Goal: Task Accomplishment & Management: Use online tool/utility

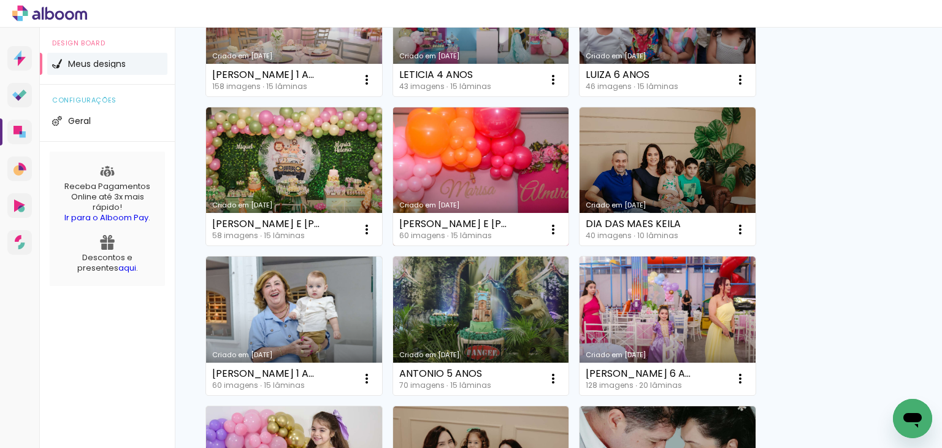
scroll to position [491, 0]
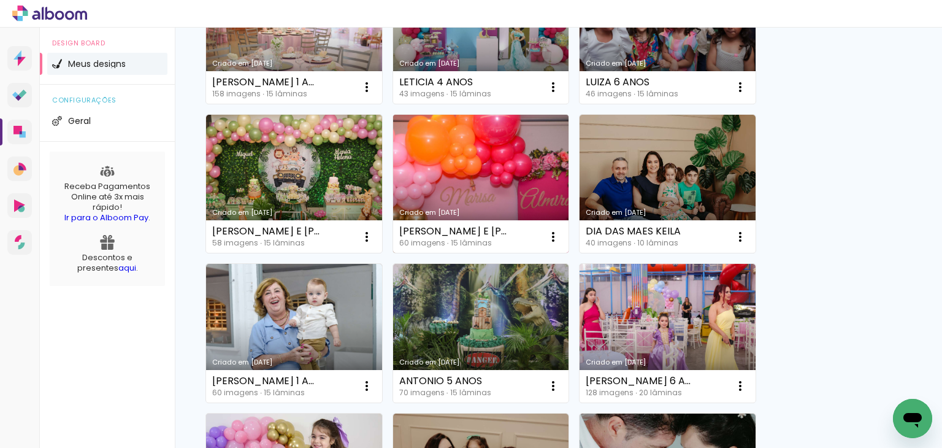
click at [538, 160] on link "Criado em [DATE]" at bounding box center [481, 184] width 176 height 139
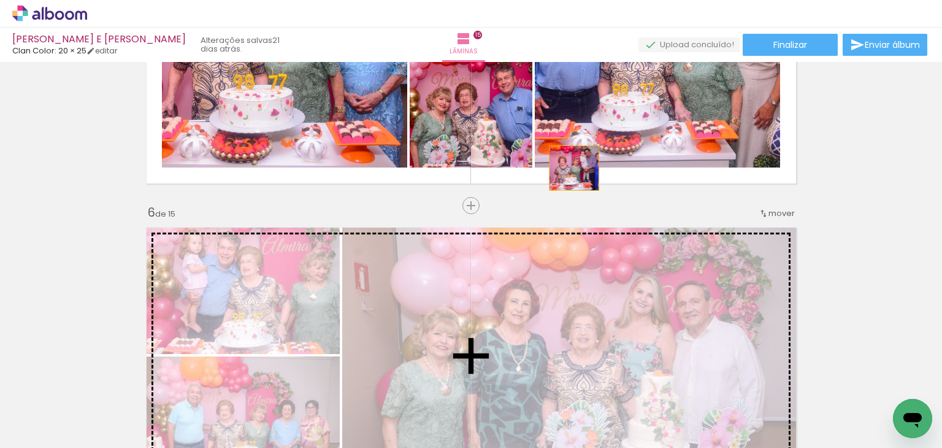
scroll to position [1472, 0]
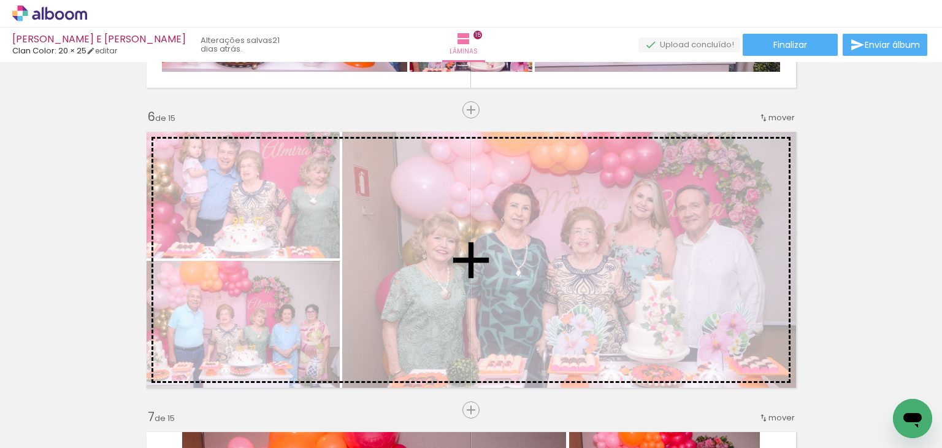
drag, startPoint x: 446, startPoint y: 158, endPoint x: 521, endPoint y: 283, distance: 146.1
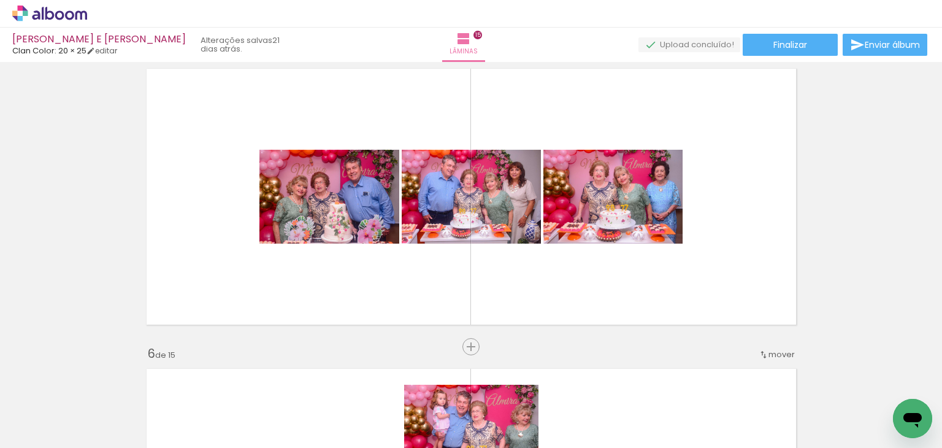
scroll to position [1226, 0]
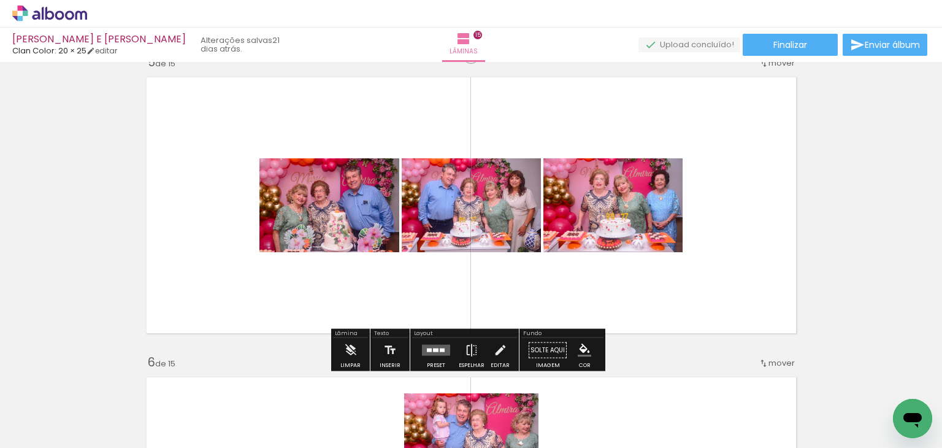
click at [430, 345] on quentale-layouter at bounding box center [436, 350] width 28 height 11
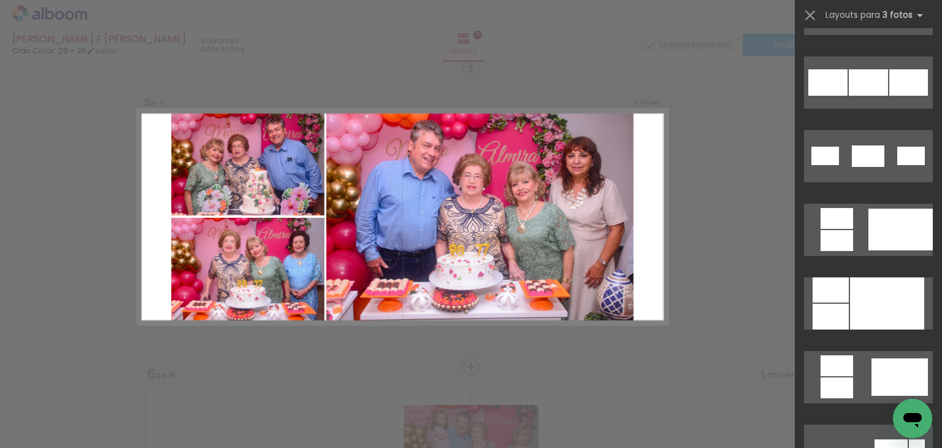
scroll to position [858, 0]
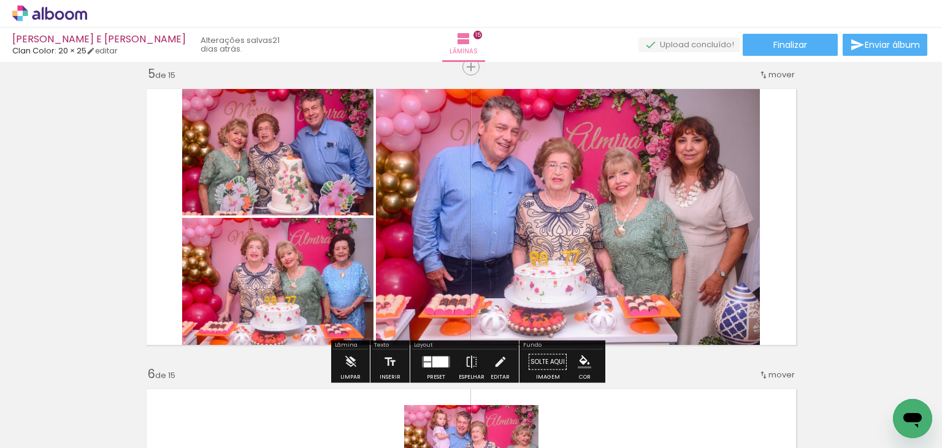
scroll to position [858, 0]
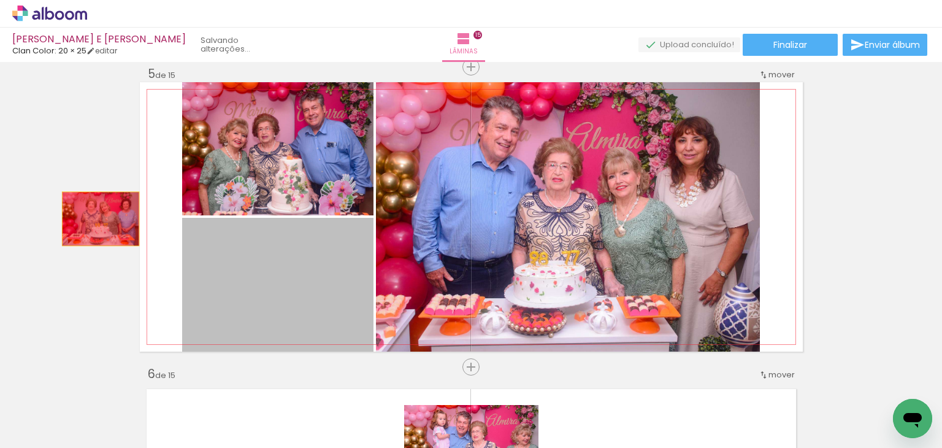
drag, startPoint x: 315, startPoint y: 260, endPoint x: 96, endPoint y: 218, distance: 222.8
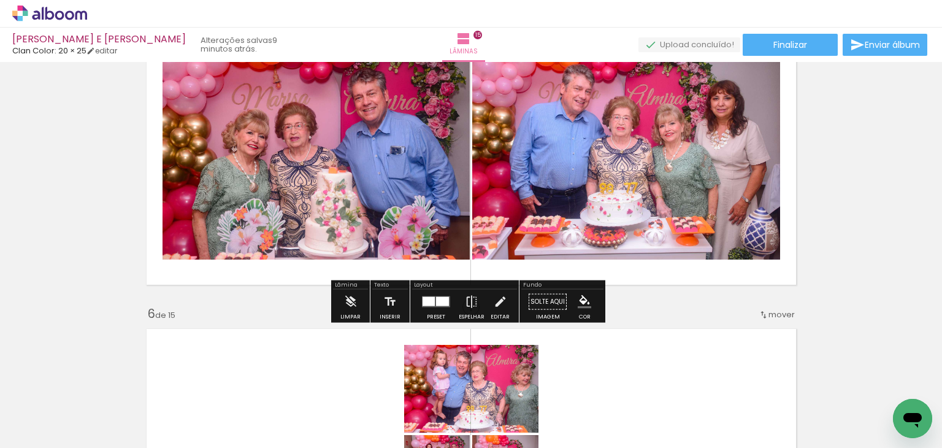
scroll to position [1276, 0]
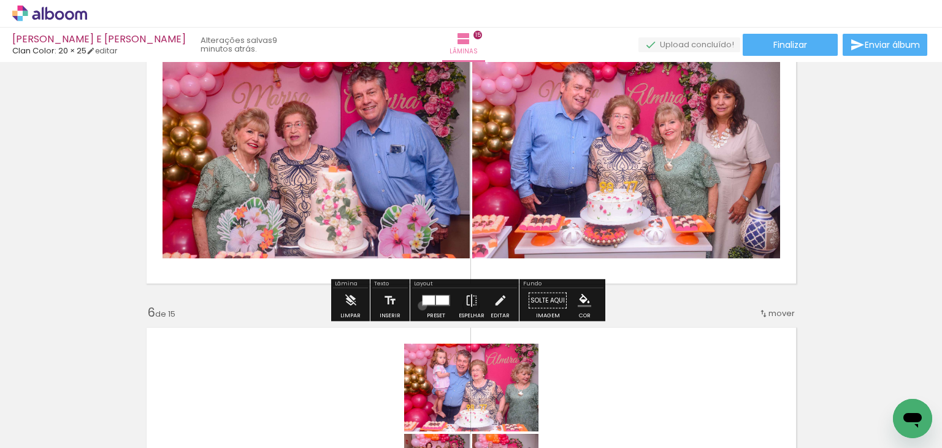
click at [419, 305] on div at bounding box center [435, 300] width 33 height 25
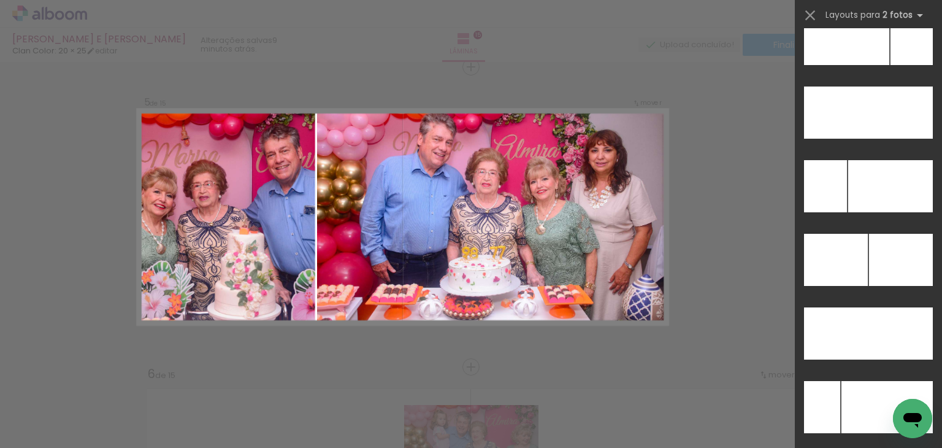
scroll to position [5457, 0]
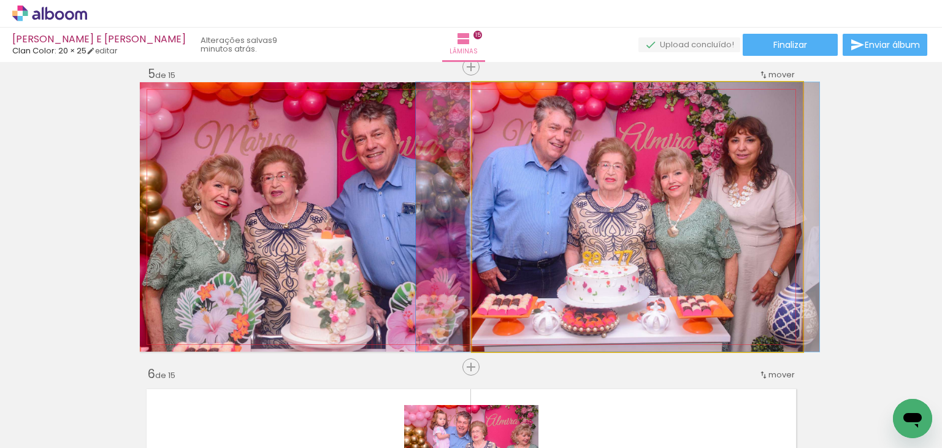
drag, startPoint x: 685, startPoint y: 174, endPoint x: 665, endPoint y: 177, distance: 19.9
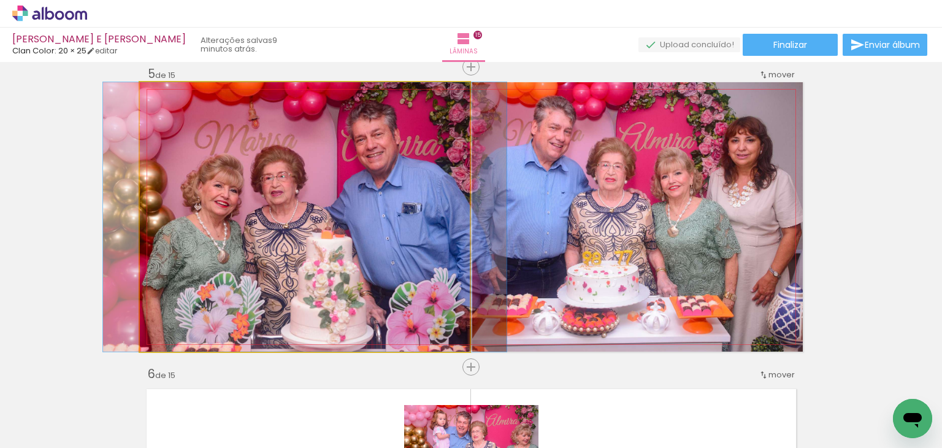
click at [290, 208] on quentale-photo at bounding box center [305, 216] width 330 height 269
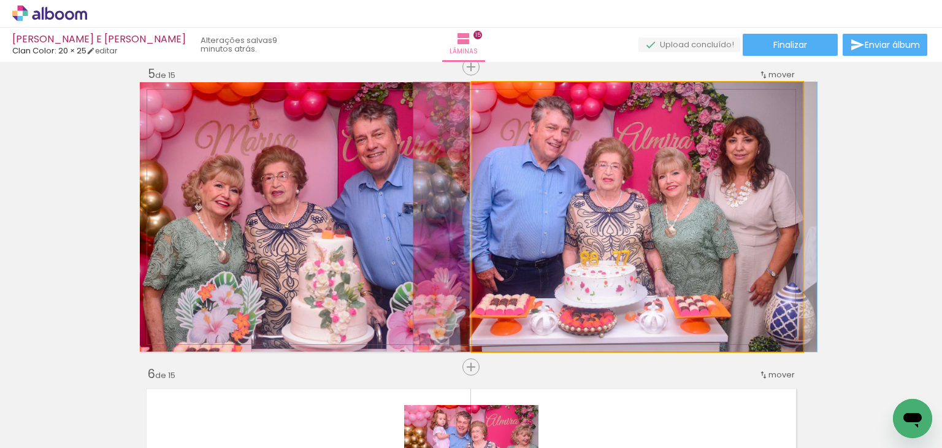
drag, startPoint x: 584, startPoint y: 210, endPoint x: 581, endPoint y: 221, distance: 11.3
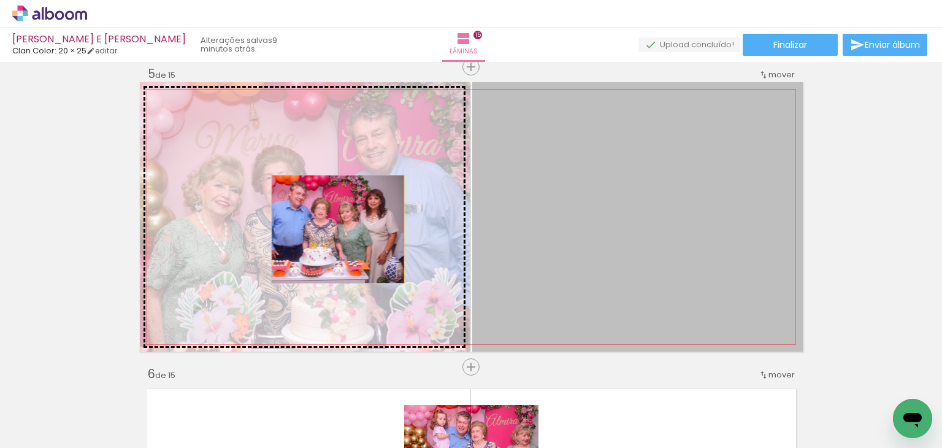
drag, startPoint x: 602, startPoint y: 219, endPoint x: 333, endPoint y: 229, distance: 269.4
click at [0, 0] on slot at bounding box center [0, 0] width 0 height 0
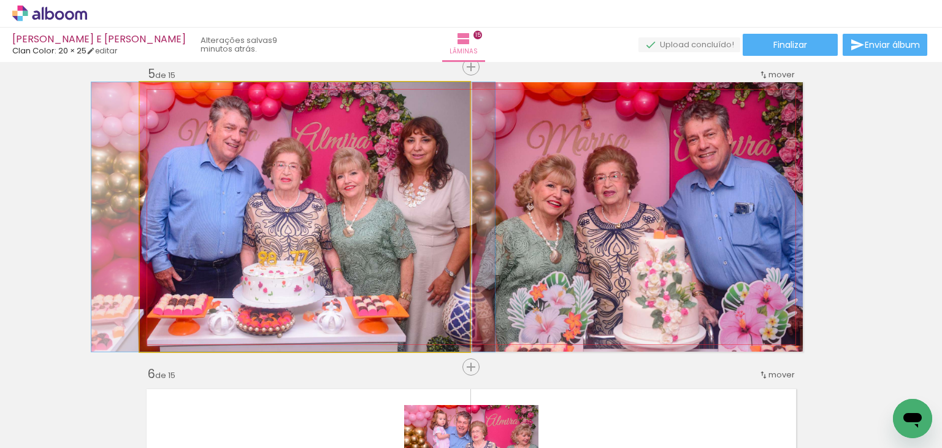
drag, startPoint x: 384, startPoint y: 218, endPoint x: 372, endPoint y: 219, distance: 11.7
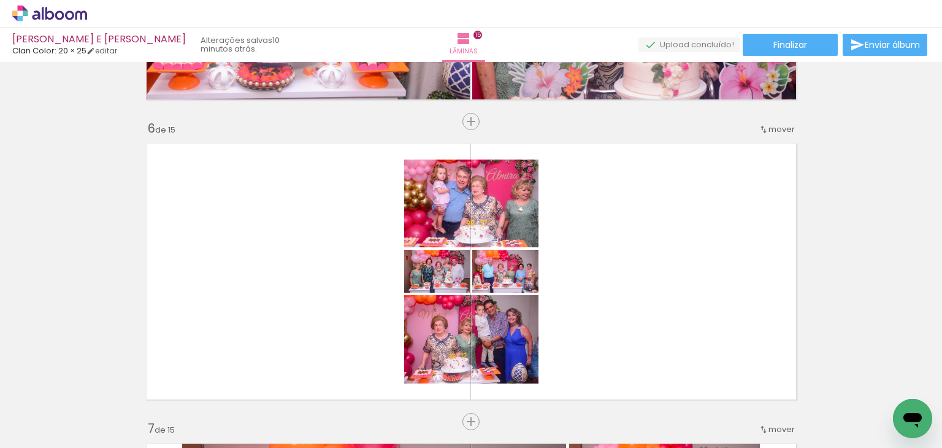
scroll to position [1521, 0]
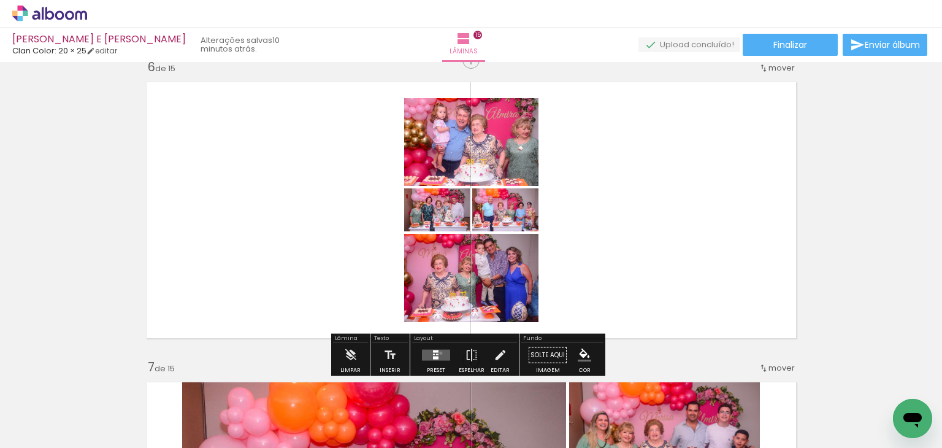
click at [438, 352] on quentale-layouter at bounding box center [436, 354] width 28 height 11
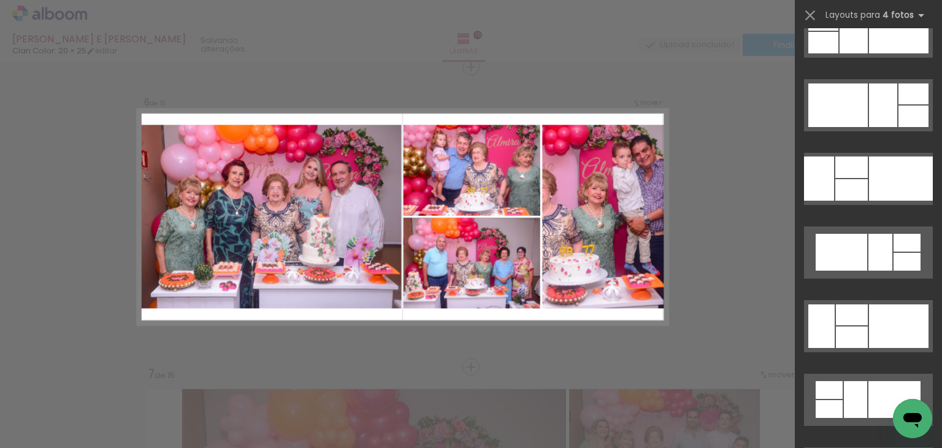
scroll to position [9443, 0]
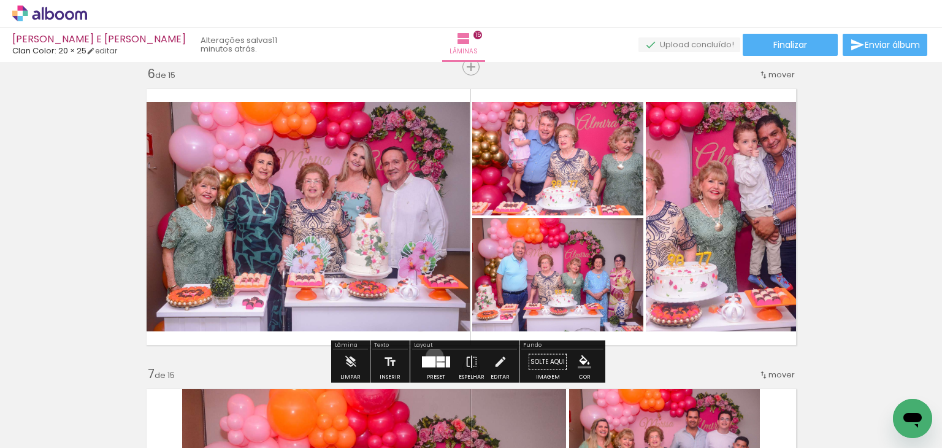
click at [432, 356] on div at bounding box center [428, 361] width 13 height 11
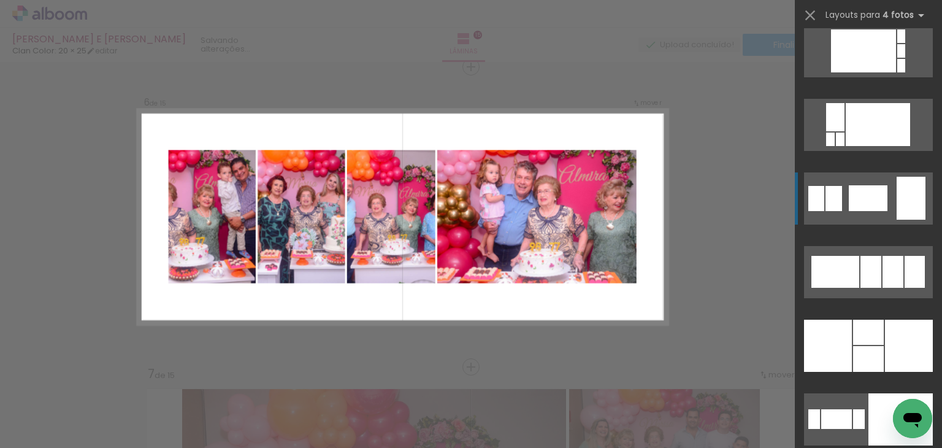
scroll to position [20529, 0]
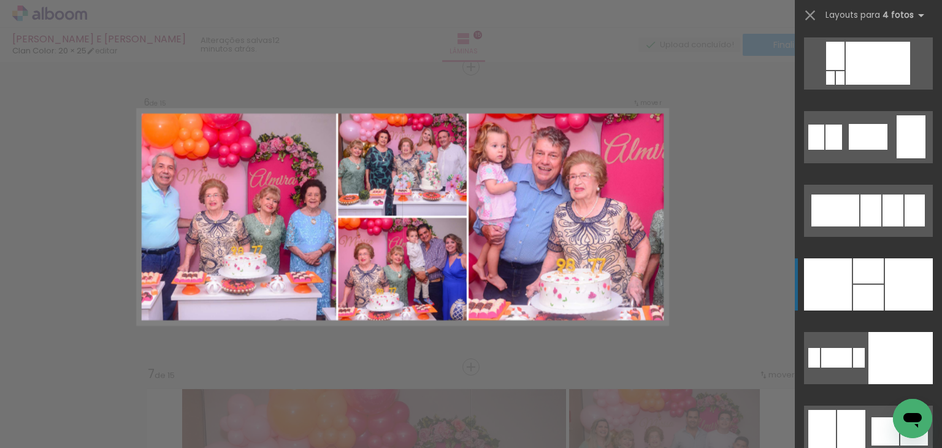
click at [885, 277] on div at bounding box center [909, 284] width 48 height 52
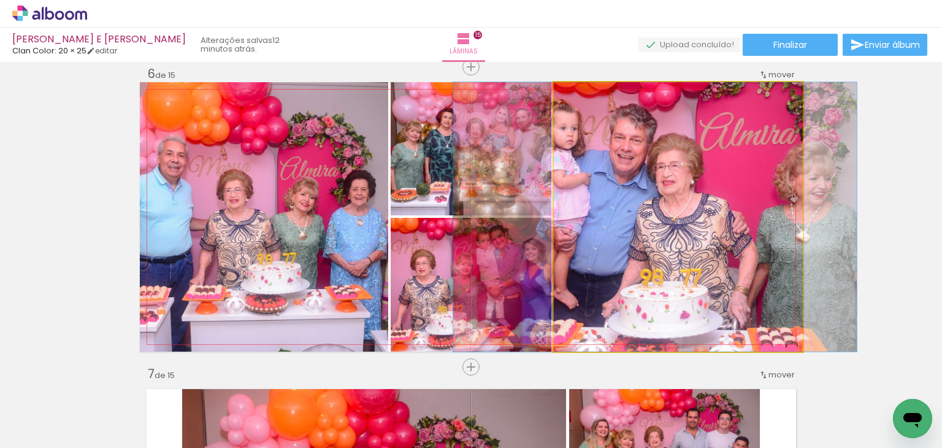
drag, startPoint x: 690, startPoint y: 200, endPoint x: 667, endPoint y: 196, distance: 23.6
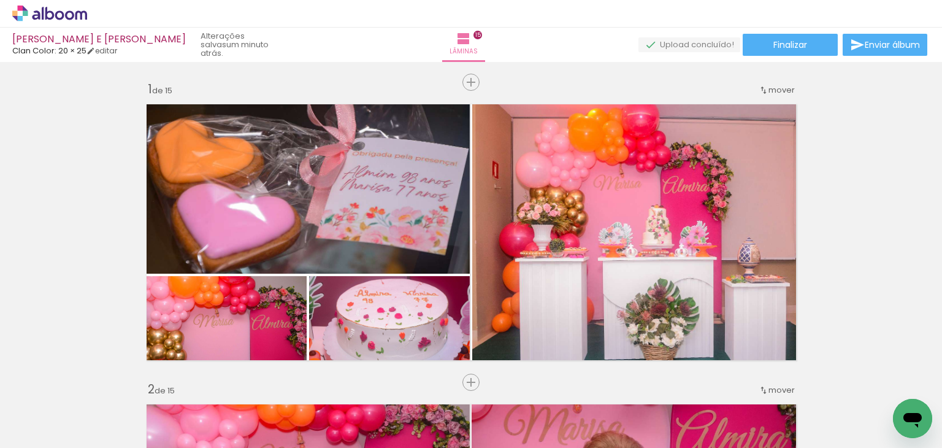
scroll to position [20529, 0]
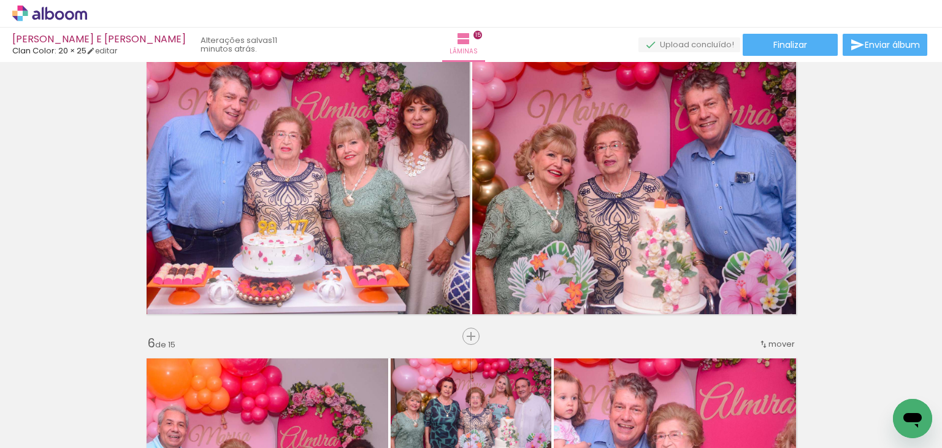
scroll to position [1208, 0]
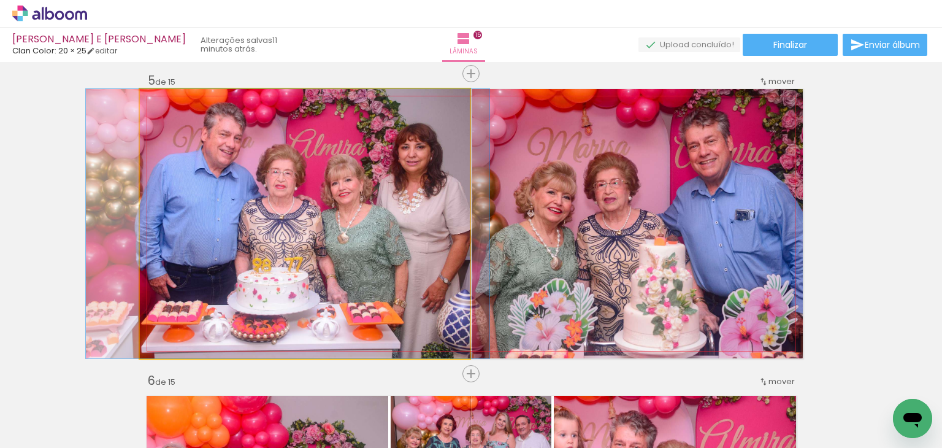
drag, startPoint x: 457, startPoint y: 240, endPoint x: 451, endPoint y: 247, distance: 9.2
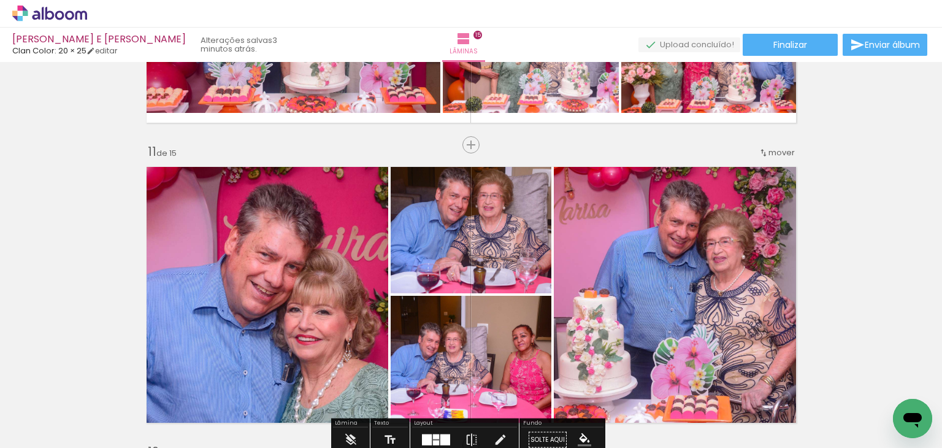
scroll to position [2925, 0]
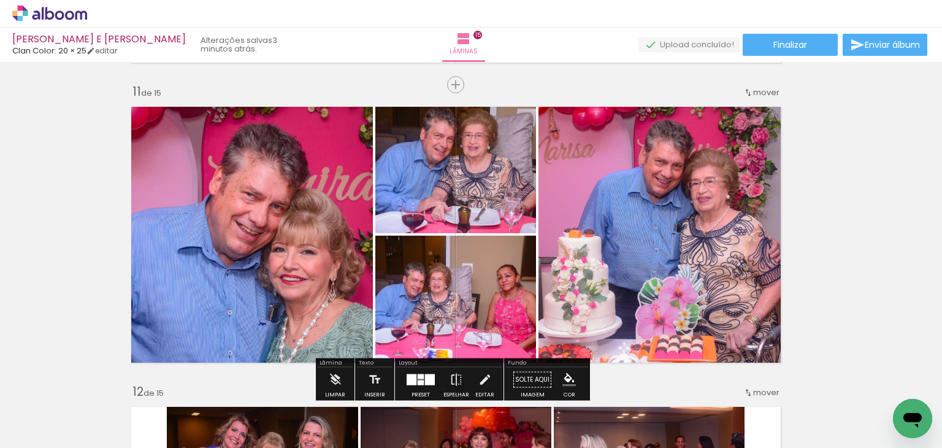
scroll to position [2975, 18]
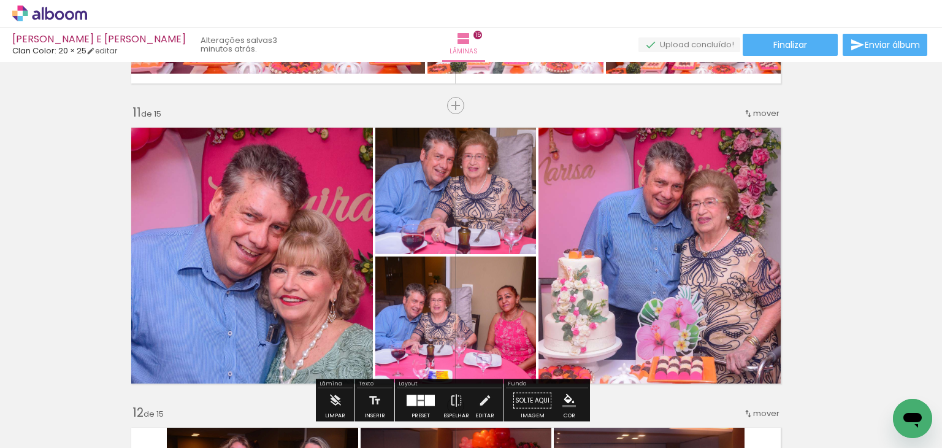
click at [762, 109] on span "mover" at bounding box center [766, 113] width 26 height 12
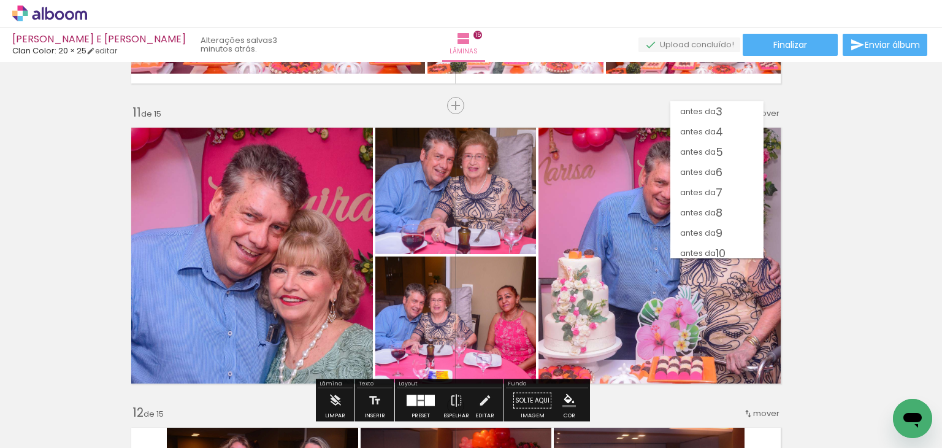
scroll to position [25, 0]
click at [717, 173] on span "5" at bounding box center [719, 168] width 7 height 20
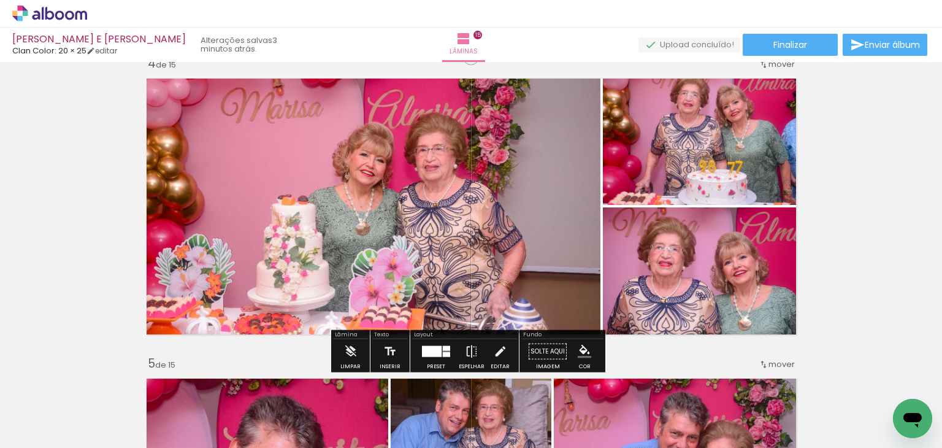
scroll to position [908, 0]
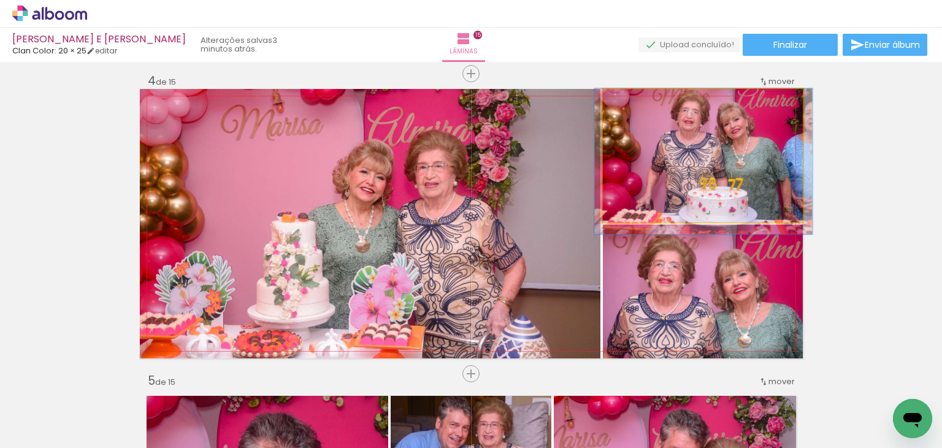
drag, startPoint x: 689, startPoint y: 199, endPoint x: 689, endPoint y: 205, distance: 6.2
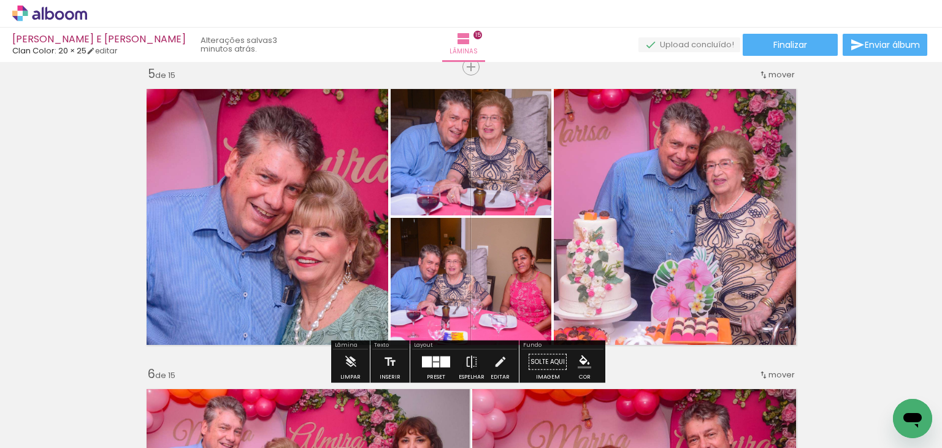
scroll to position [1276, 0]
